Goal: Check status: Check status

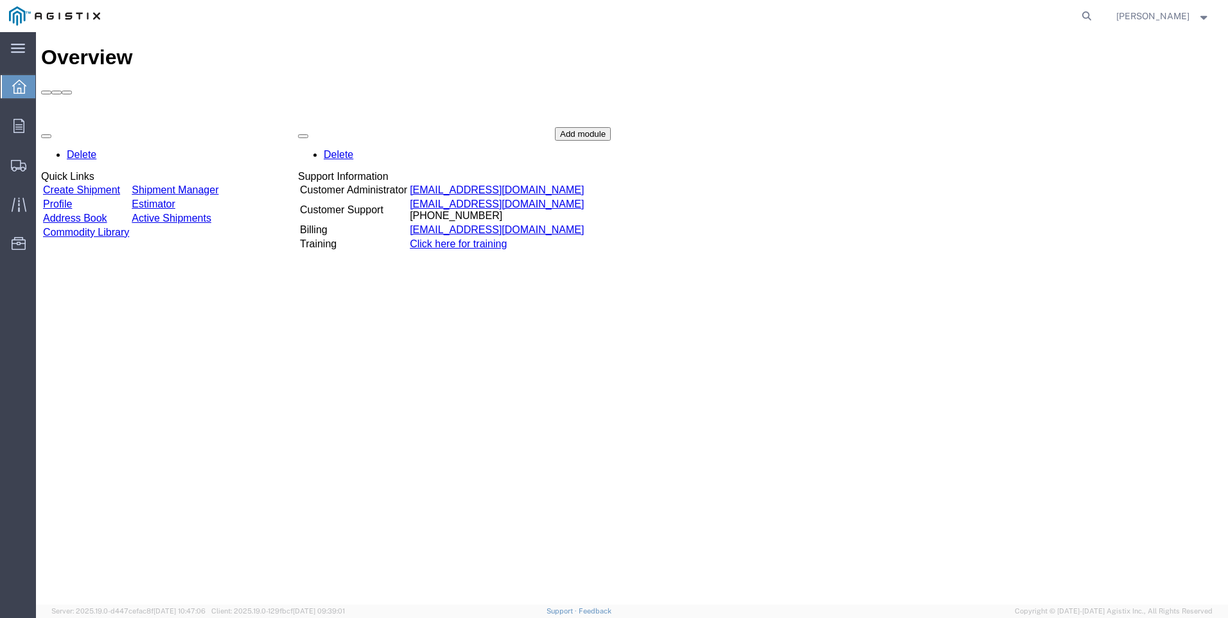
click at [218, 184] on link "Shipment Manager" at bounding box center [175, 189] width 87 height 11
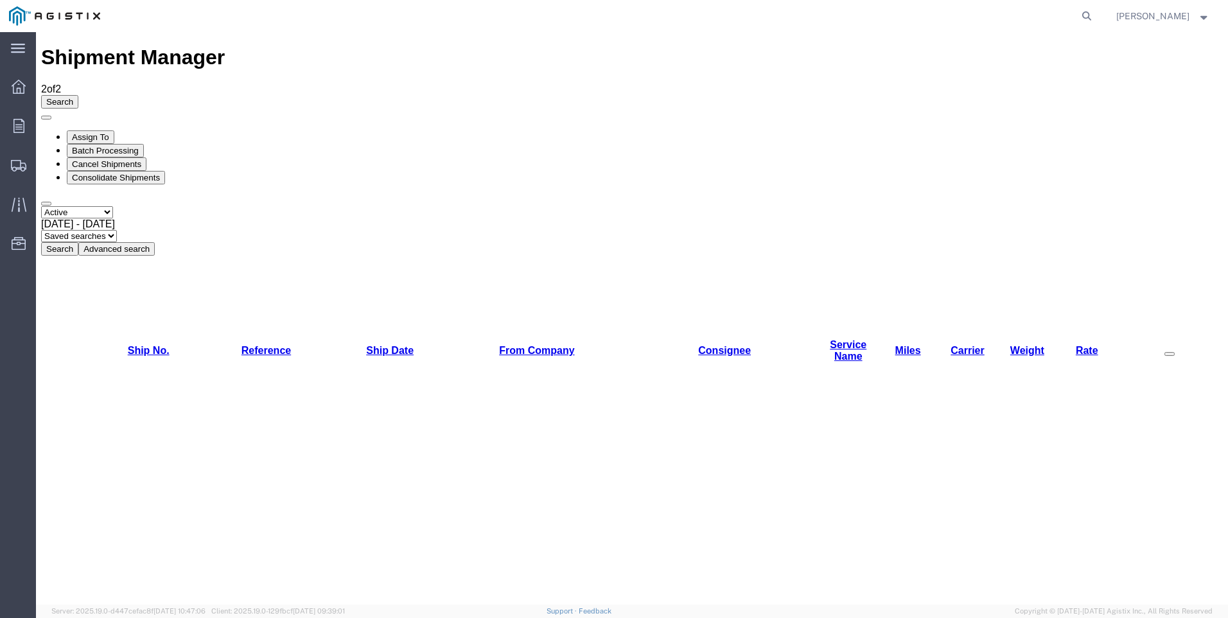
click at [113, 206] on select "Select status Active All Shipments Approved Booked Canceled Delivered Denied Ne…" at bounding box center [77, 212] width 72 height 12
select select "ALL"
click at [41, 206] on select "Select status Active All Shipments Approved Booked Canceled Delivered Denied Ne…" at bounding box center [77, 212] width 72 height 12
click at [78, 242] on button "Search" at bounding box center [59, 248] width 37 height 13
